Goal: Information Seeking & Learning: Learn about a topic

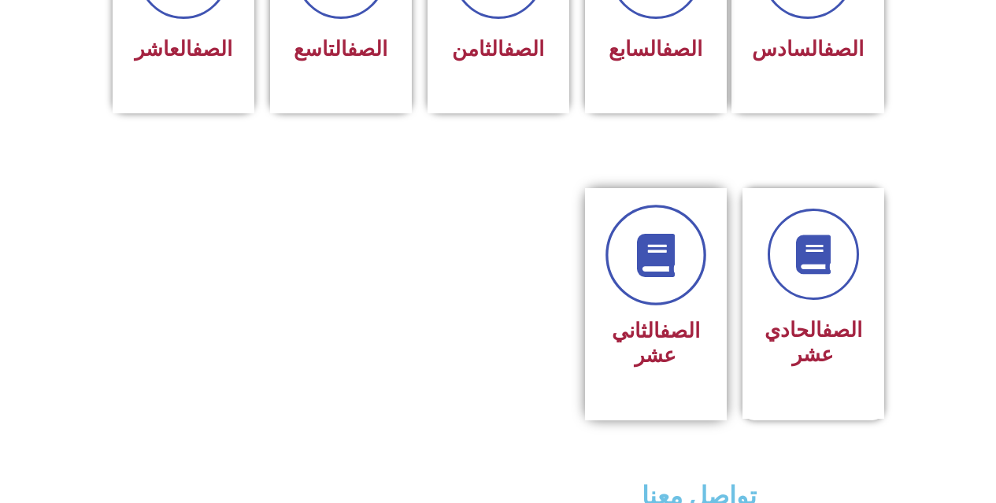
scroll to position [786, 0]
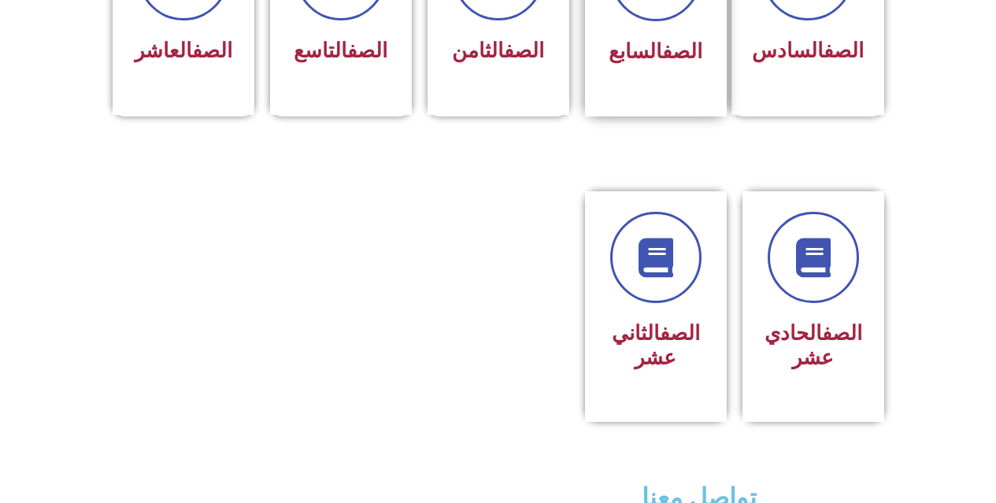
click at [639, 39] on span "الصف السابع" at bounding box center [656, 51] width 94 height 24
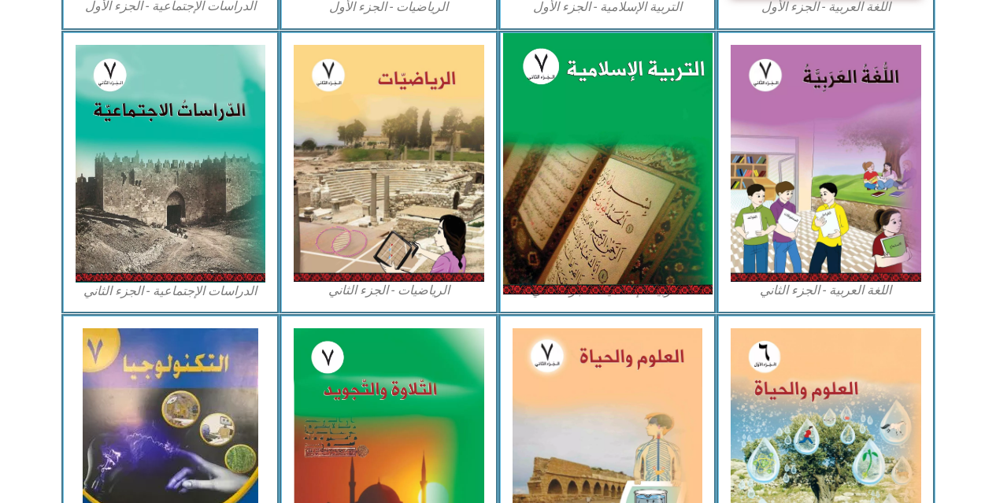
scroll to position [787, 0]
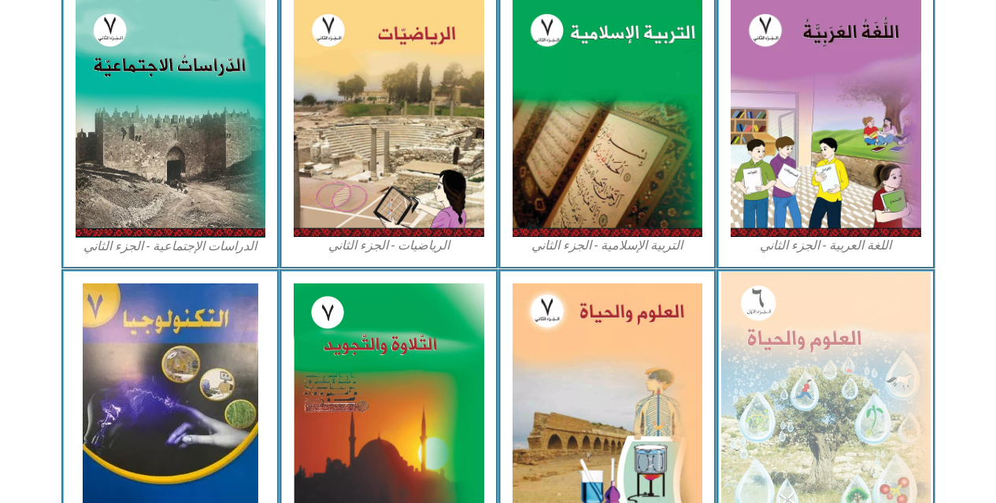
click at [803, 331] on img at bounding box center [825, 399] width 209 height 255
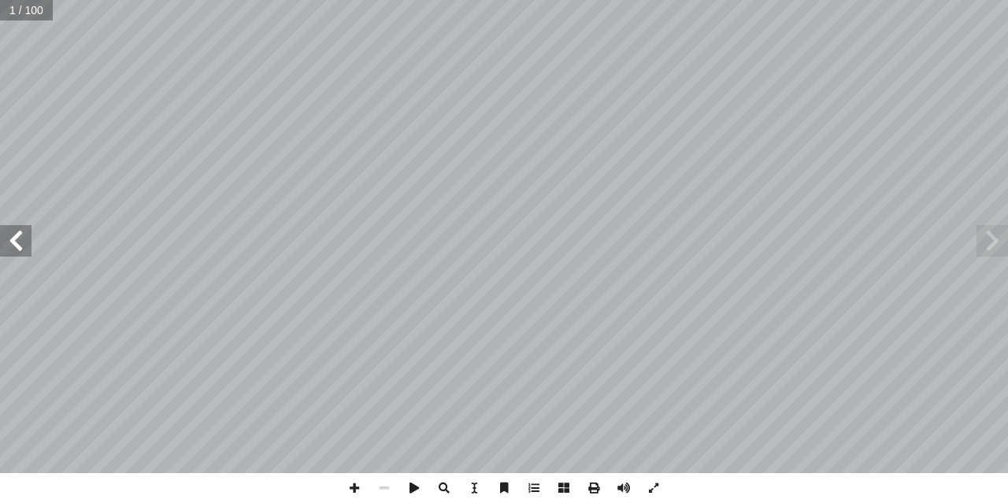
click at [14, 2] on input "text" at bounding box center [26, 10] width 53 height 20
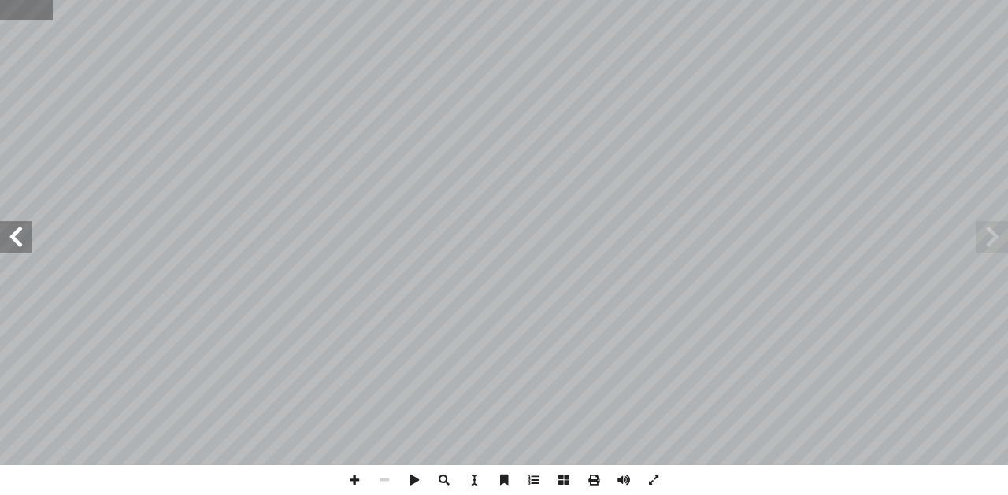
click at [32, 6] on input "text" at bounding box center [26, 10] width 53 height 20
type input "**"
click at [357, 477] on span at bounding box center [354, 480] width 30 height 30
click at [349, 476] on span at bounding box center [354, 480] width 30 height 30
click at [10, 235] on span at bounding box center [15, 236] width 31 height 31
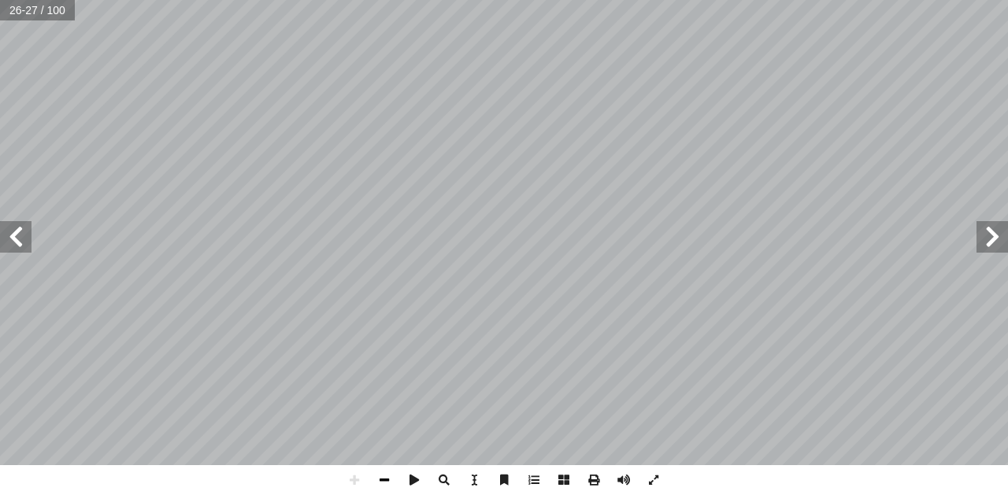
click at [377, 480] on span at bounding box center [384, 480] width 30 height 30
click at [350, 479] on span at bounding box center [354, 480] width 30 height 30
click at [502, 0] on html "الصفحة الرئيسية الصف الأول الصف الثاني الصف الثالث الصف الرابع الصف الخامس الصف…" at bounding box center [504, 71] width 1008 height 143
click at [1007, 143] on html "الصفحة الرئيسية الصف الأول الصف الثاني الصف الثالث الصف الرابع الصف الخامس الصف…" at bounding box center [504, 71] width 1008 height 143
